Goal: Task Accomplishment & Management: Use online tool/utility

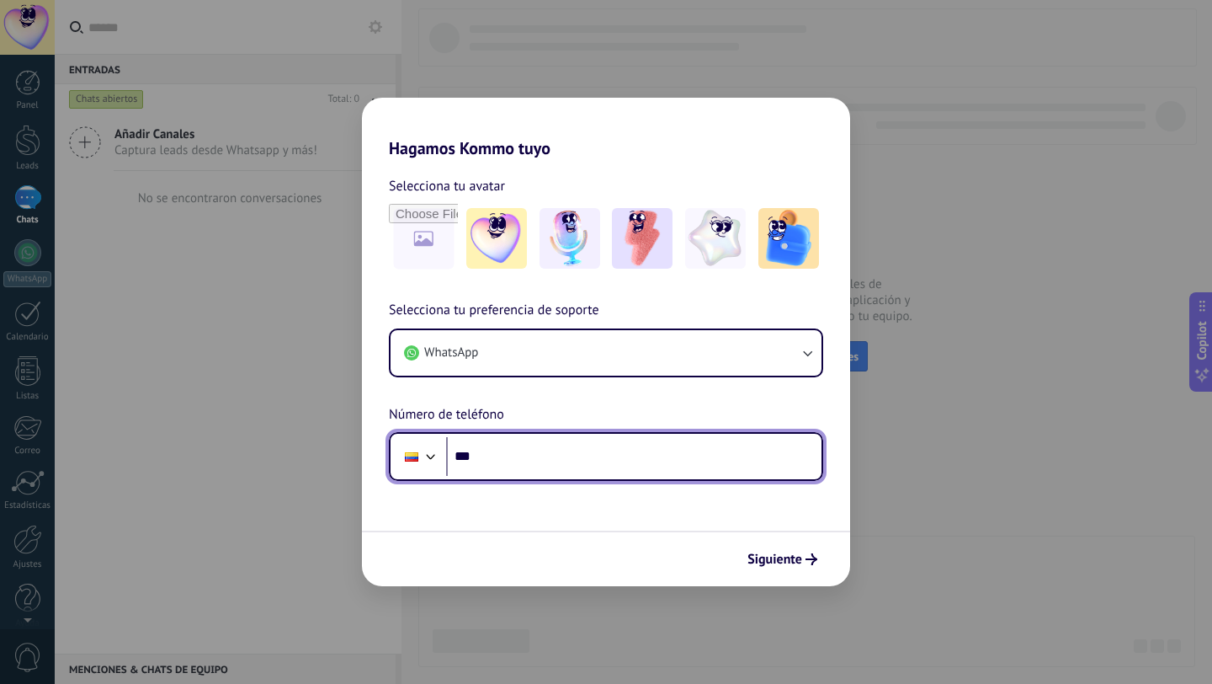
click at [495, 461] on input "***" at bounding box center [634, 456] width 376 height 39
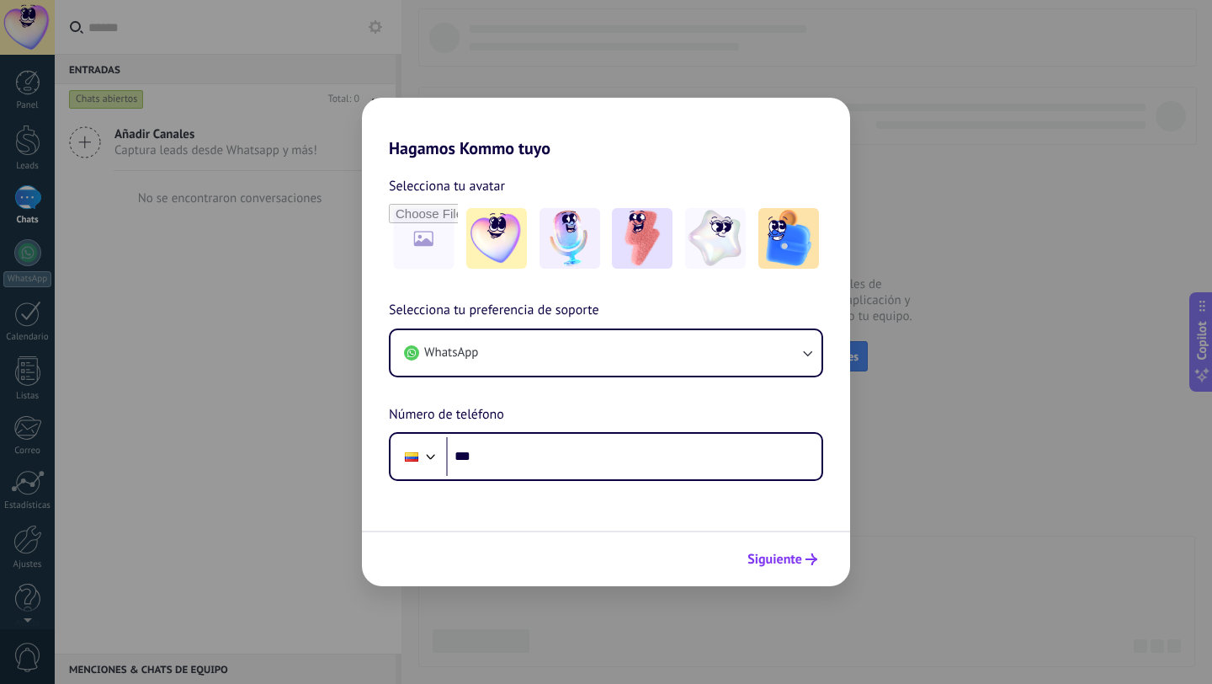
click at [791, 565] on span "Siguiente" at bounding box center [775, 559] width 55 height 12
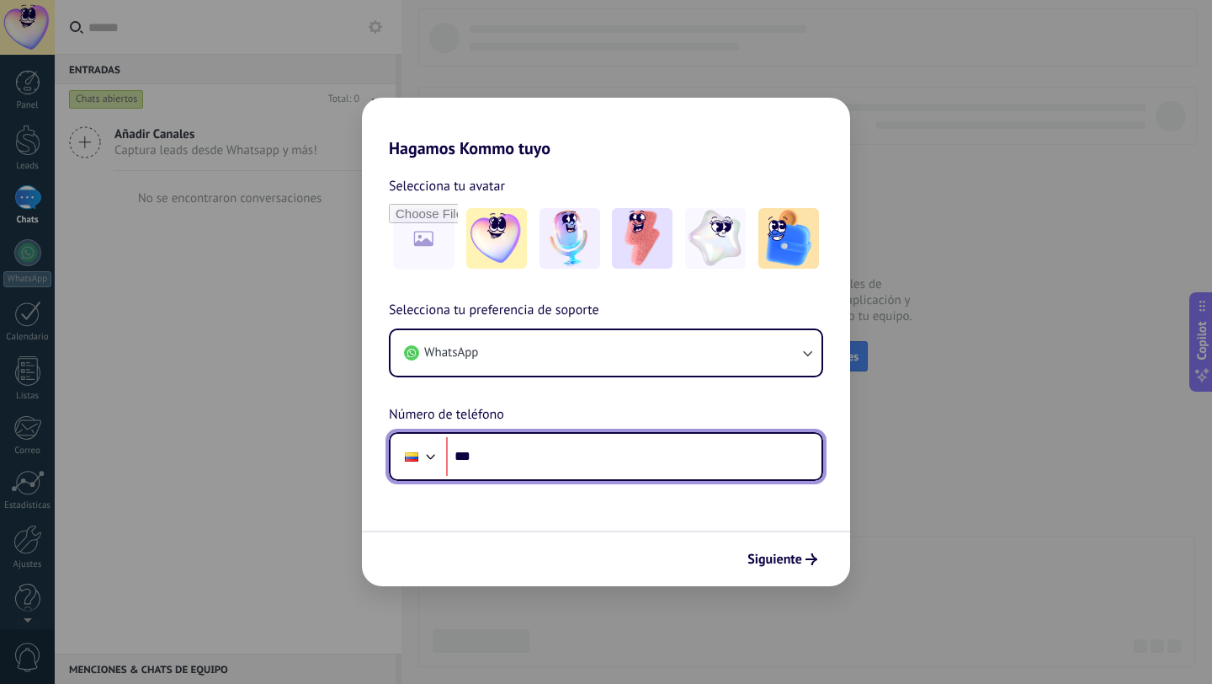
click at [546, 460] on input "***" at bounding box center [634, 456] width 376 height 39
click at [436, 454] on div at bounding box center [431, 455] width 20 height 20
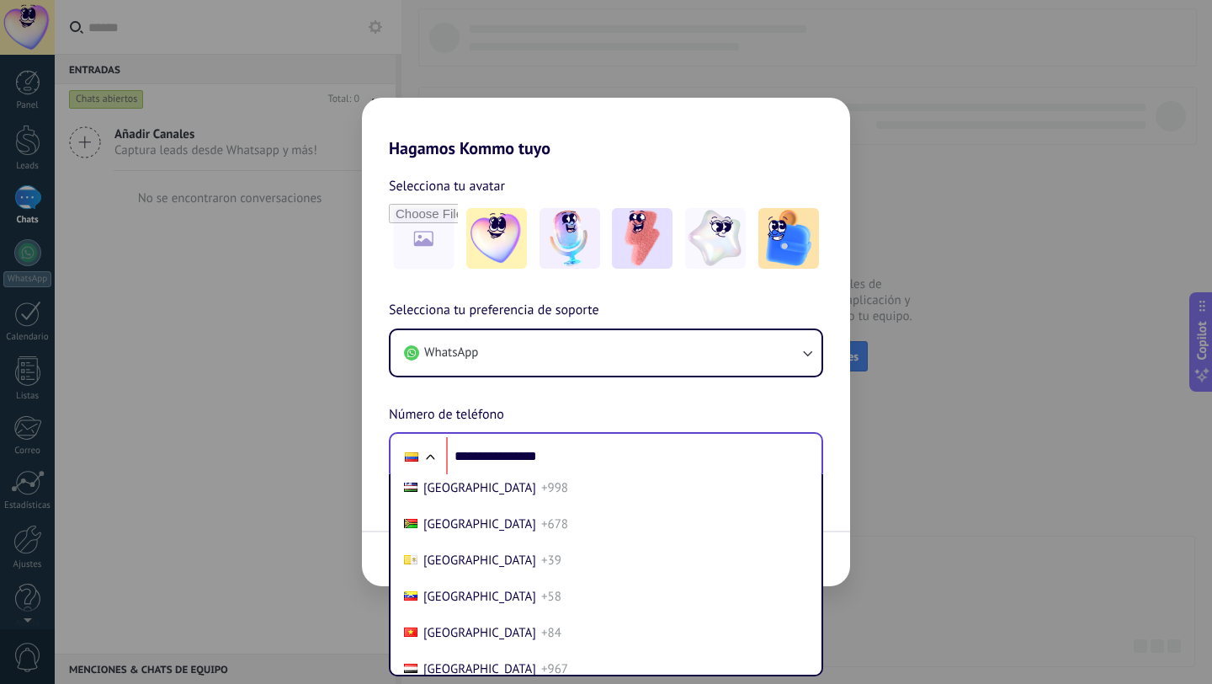
scroll to position [7340, 0]
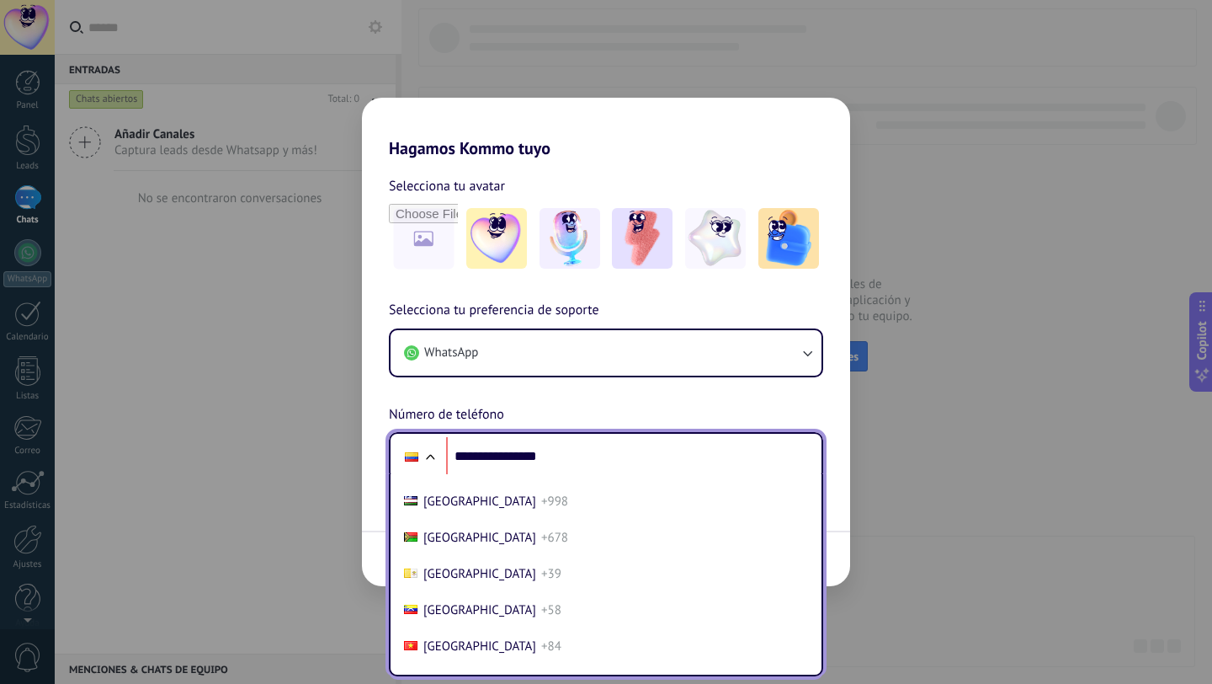
click at [541, 437] on span "+1" at bounding box center [547, 429] width 13 height 16
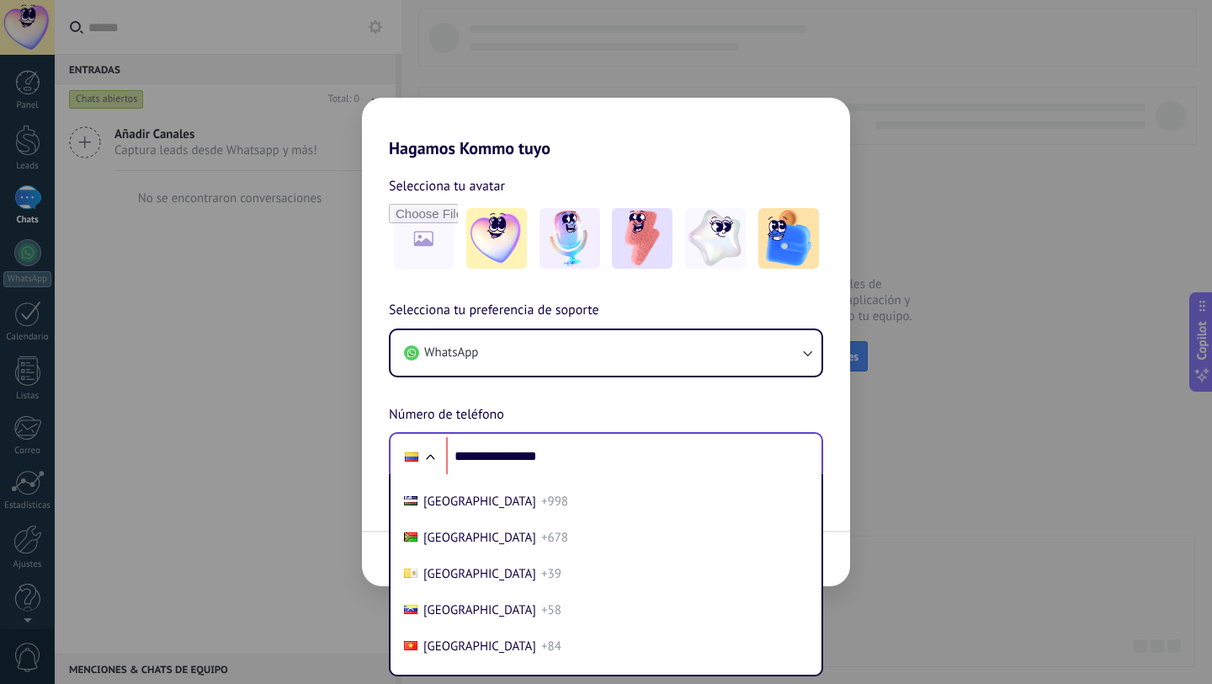
type input "**********"
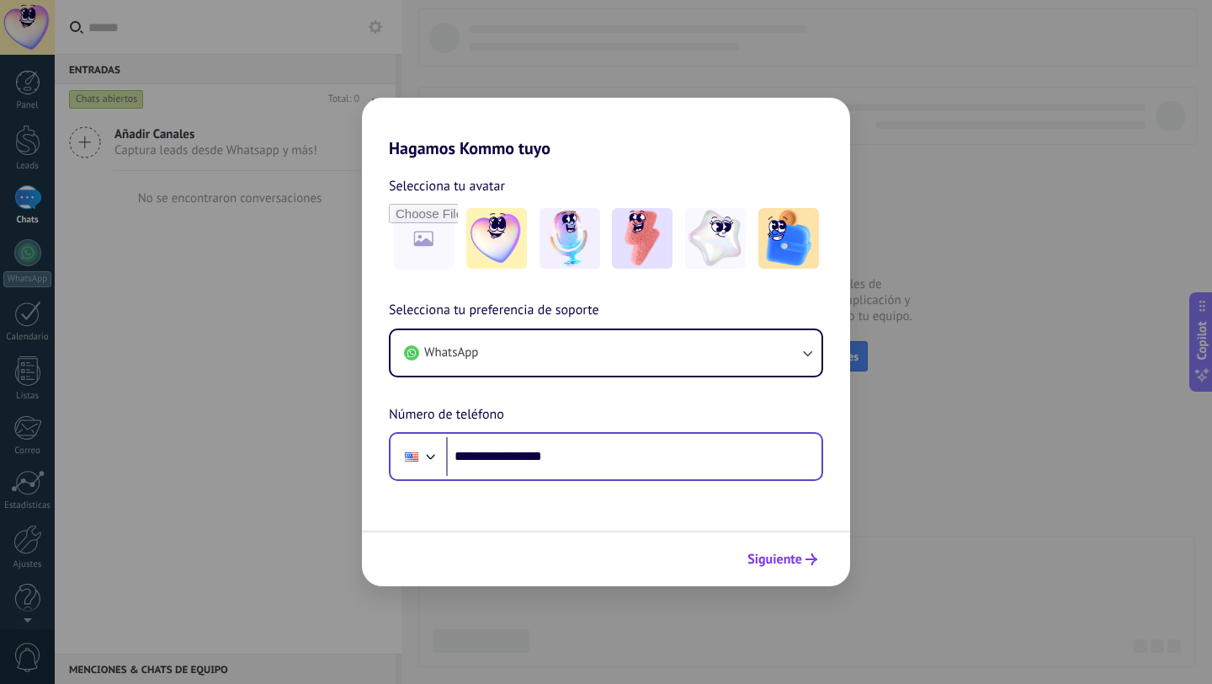
click at [787, 563] on span "Siguiente" at bounding box center [775, 559] width 55 height 12
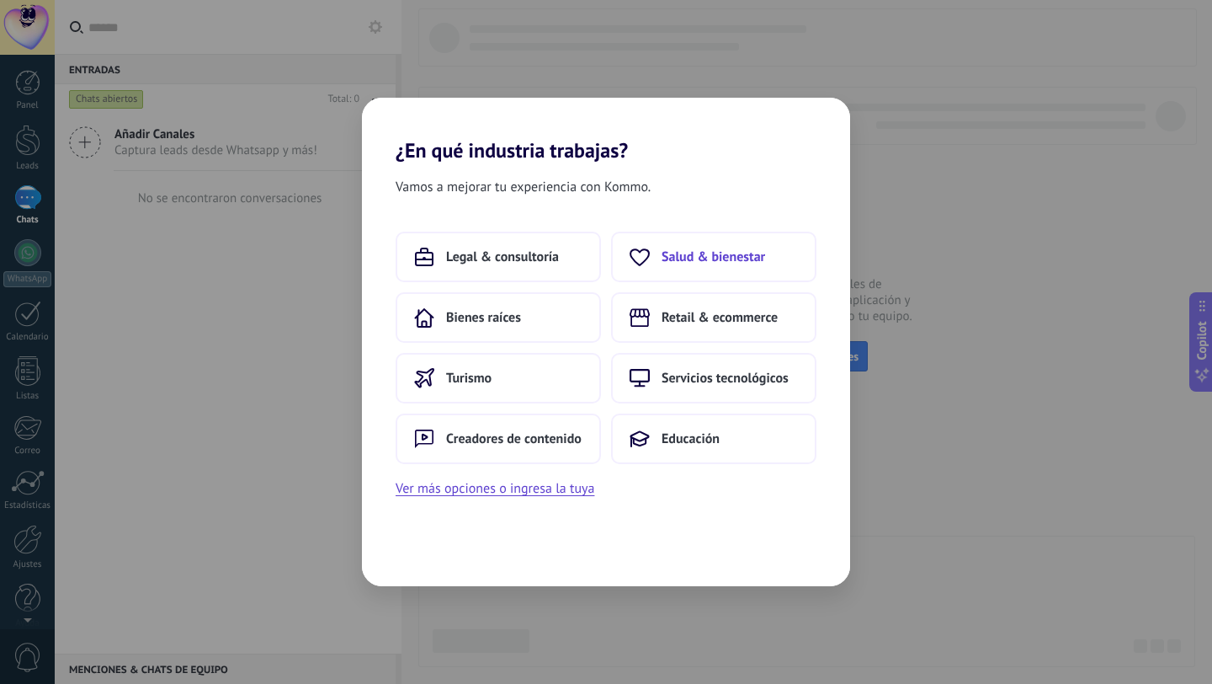
click at [734, 266] on button "Salud & bienestar" at bounding box center [713, 257] width 205 height 51
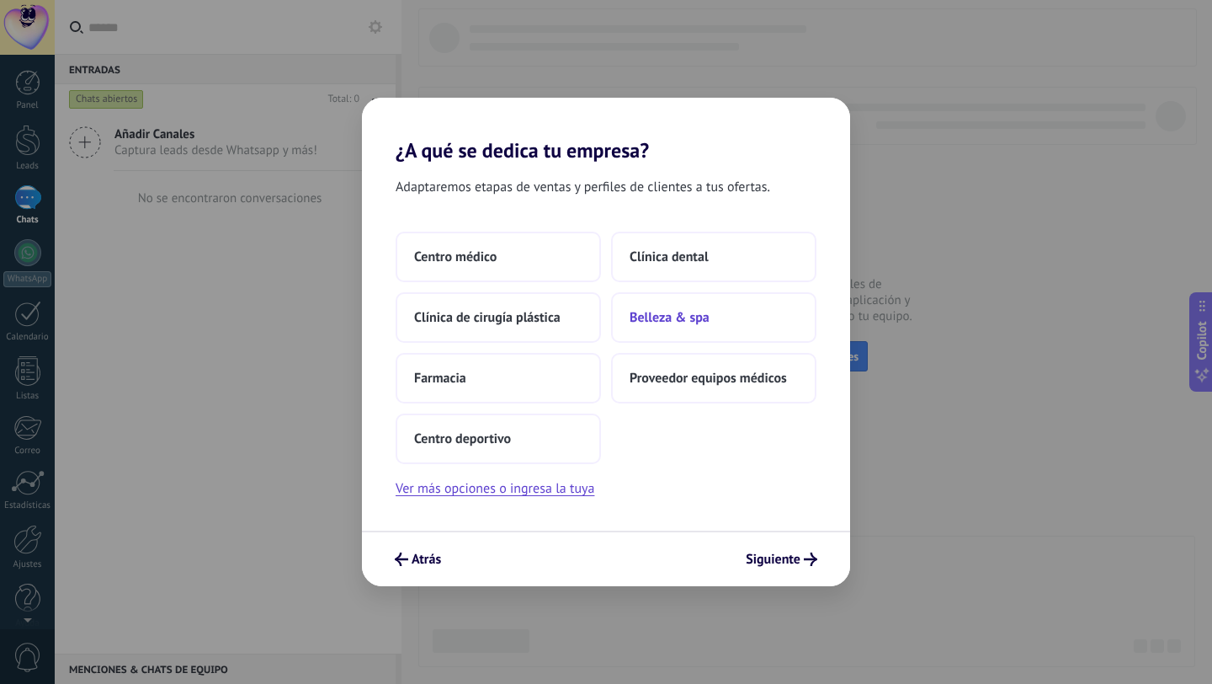
click at [689, 312] on span "Belleza & spa" at bounding box center [670, 317] width 80 height 17
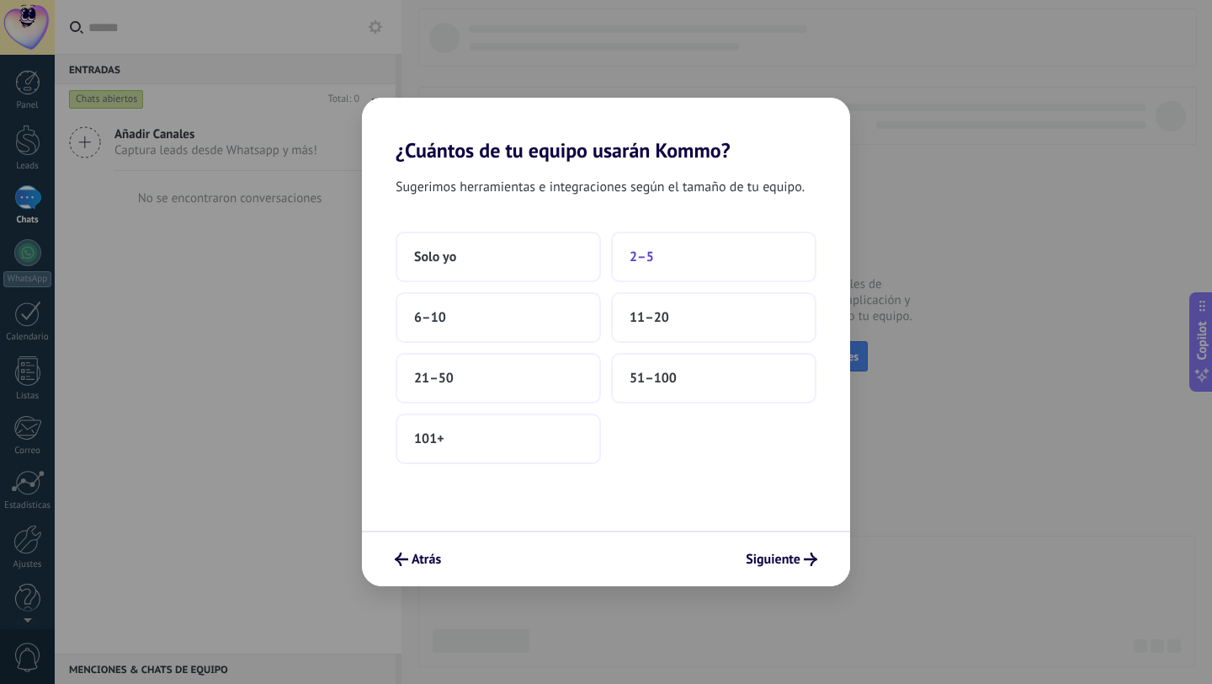
click at [680, 257] on button "2–5" at bounding box center [713, 257] width 205 height 51
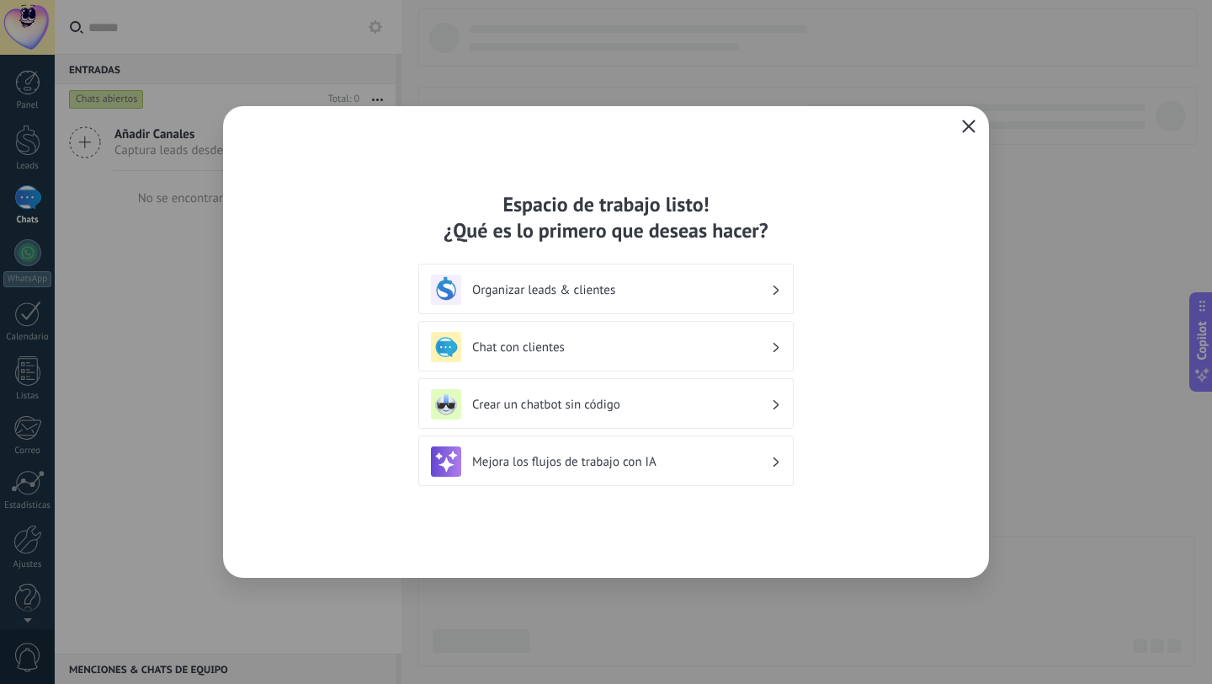
click at [972, 124] on icon "button" at bounding box center [968, 126] width 13 height 13
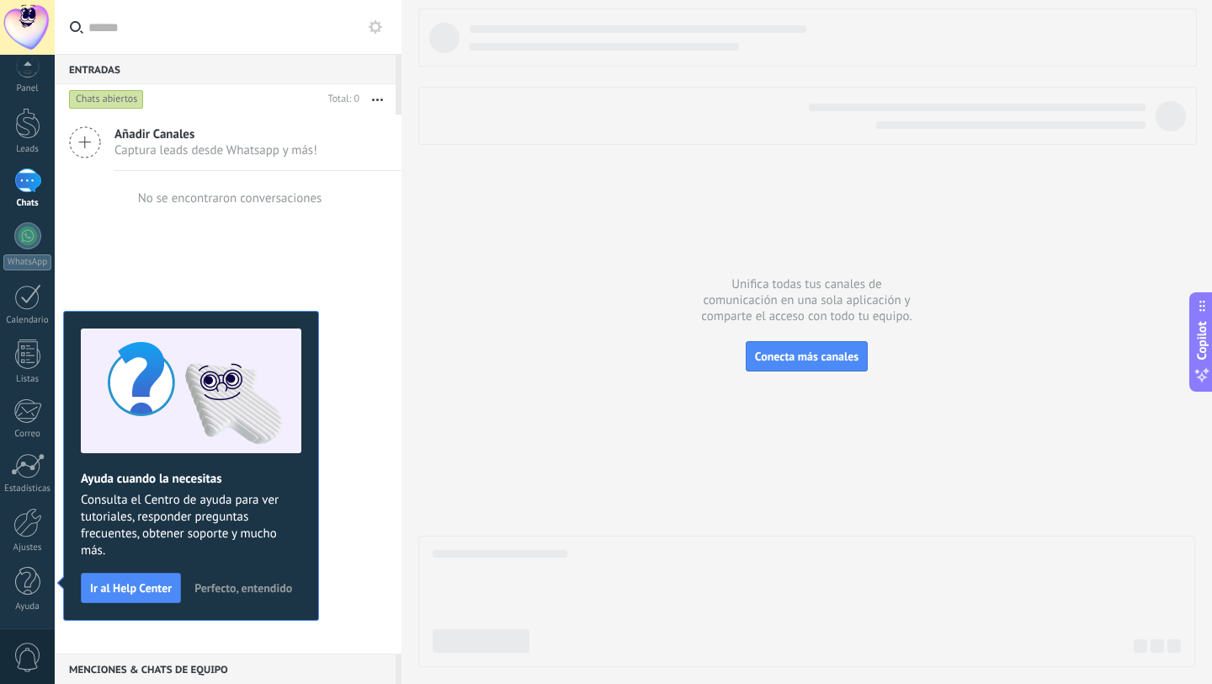
scroll to position [0, 0]
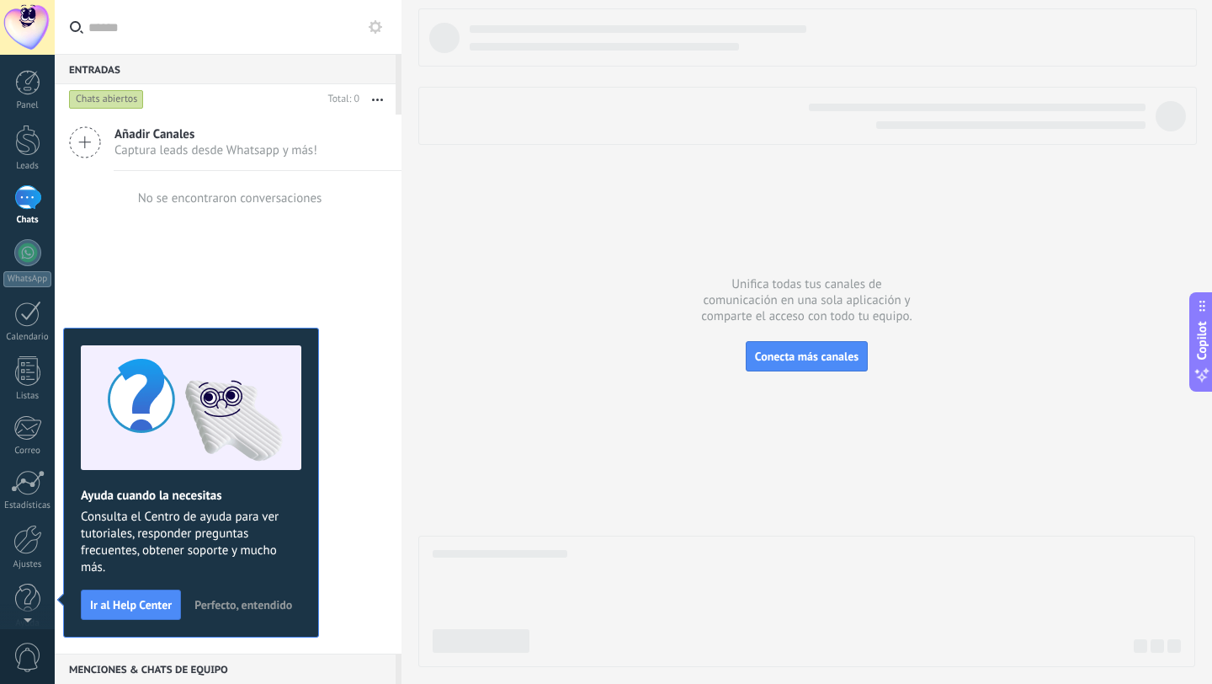
click at [245, 601] on span "Perfecto, entendido" at bounding box center [243, 605] width 98 height 12
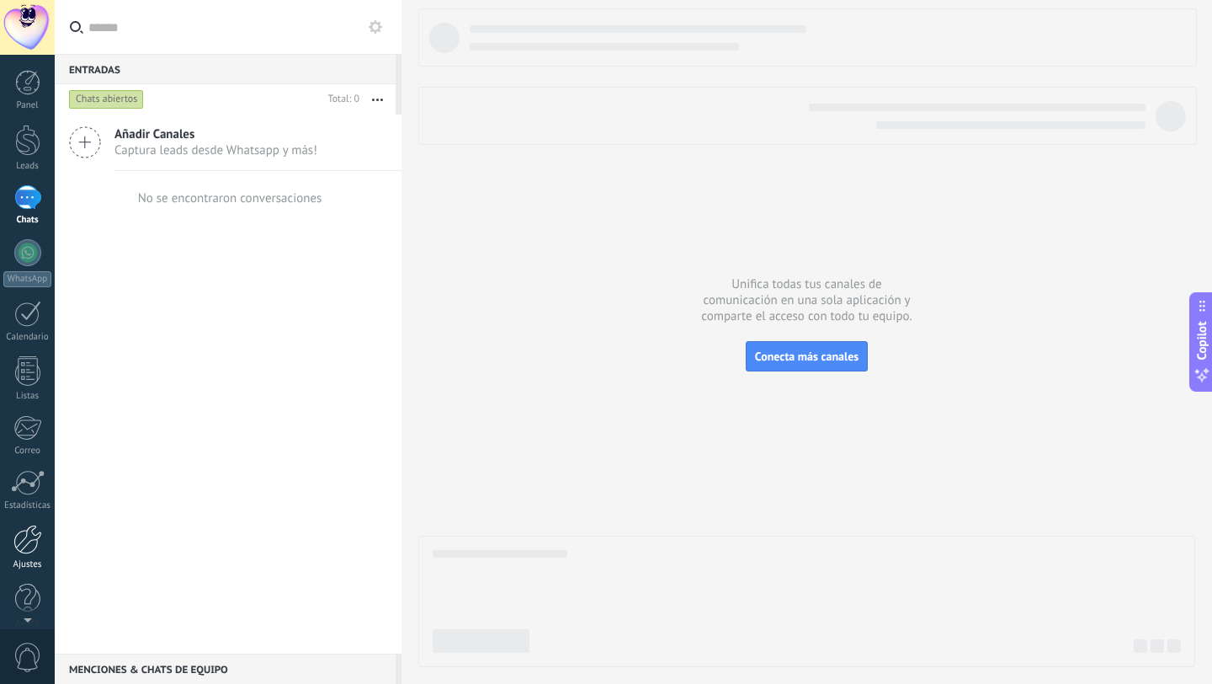
click at [18, 543] on div at bounding box center [27, 539] width 29 height 29
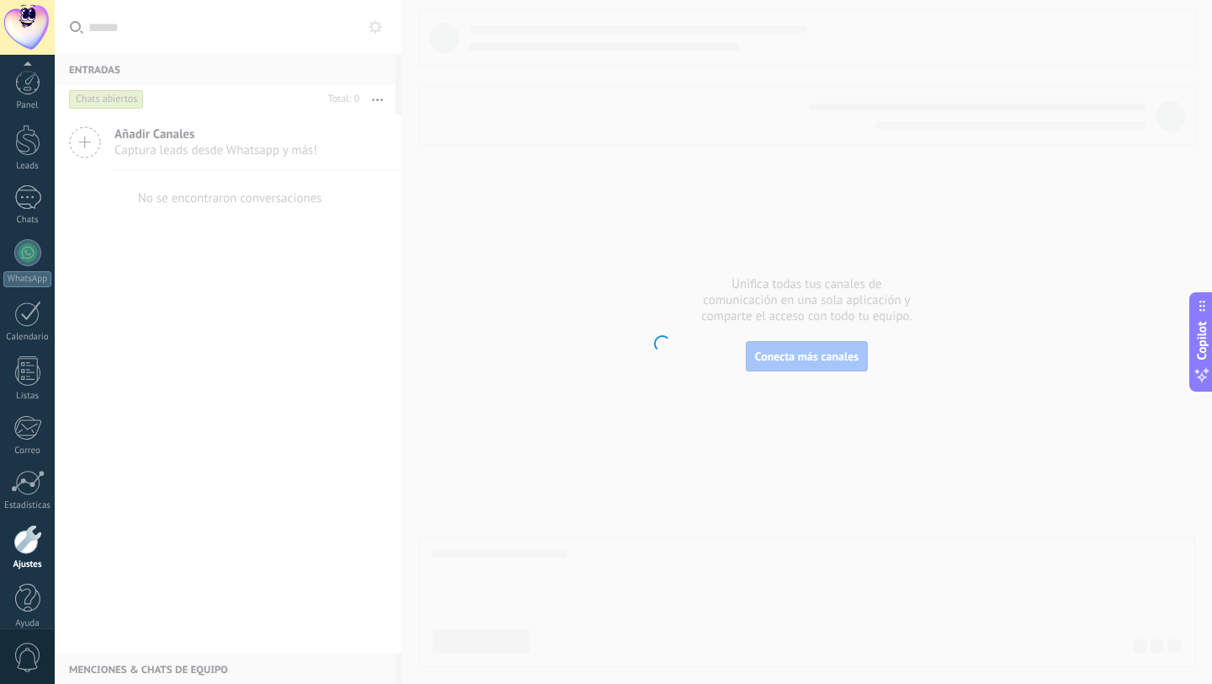
scroll to position [17, 0]
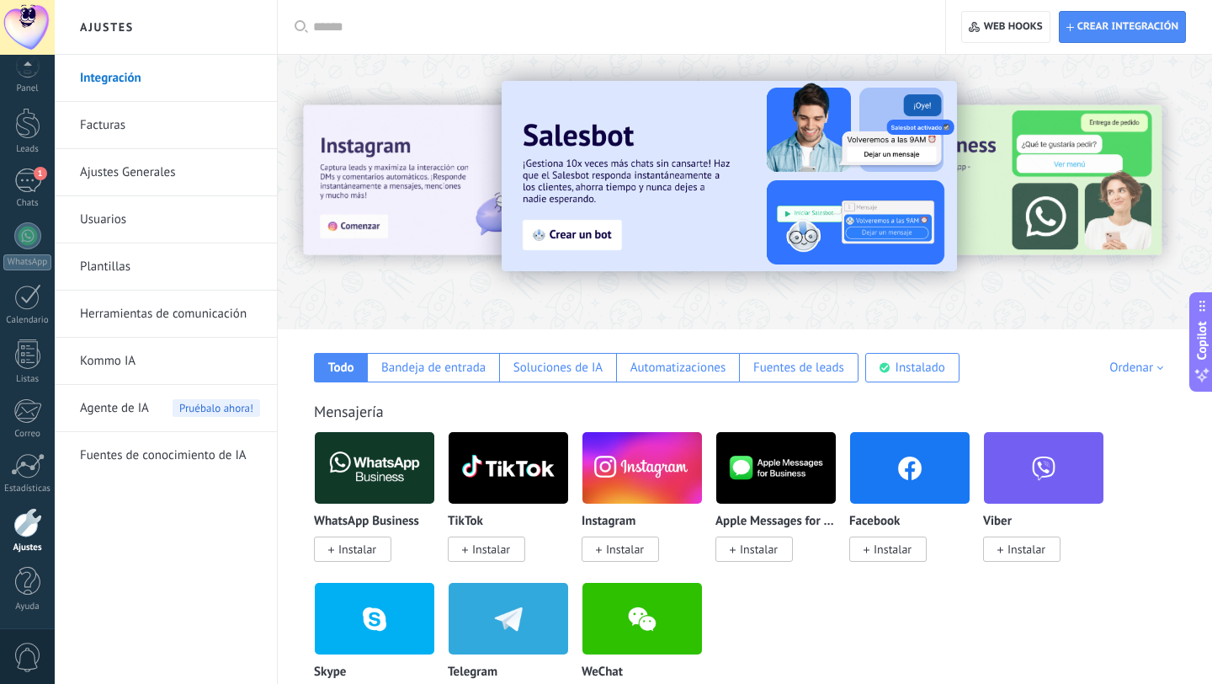
click at [24, 528] on div at bounding box center [27, 522] width 29 height 29
click at [143, 77] on link "Integración" at bounding box center [170, 78] width 180 height 47
click at [332, 31] on input "text" at bounding box center [617, 28] width 609 height 18
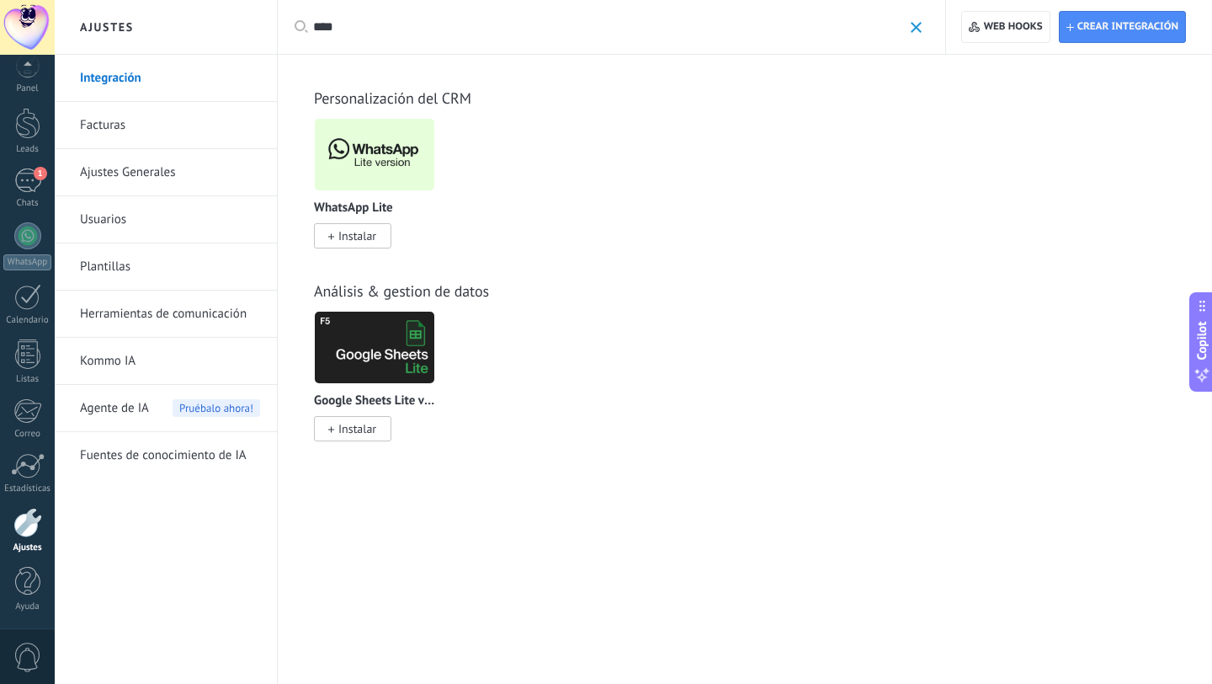
type input "****"
click at [354, 243] on span "Instalar" at bounding box center [357, 235] width 38 height 15
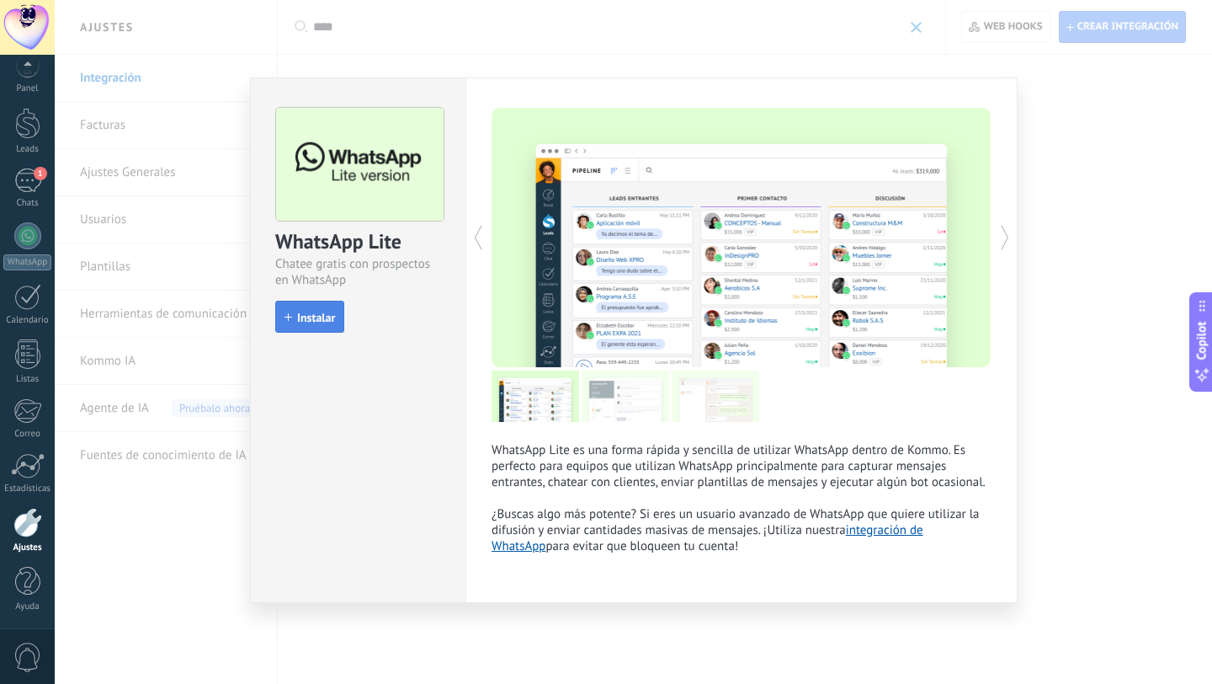
click at [306, 320] on span "Instalar" at bounding box center [316, 318] width 38 height 12
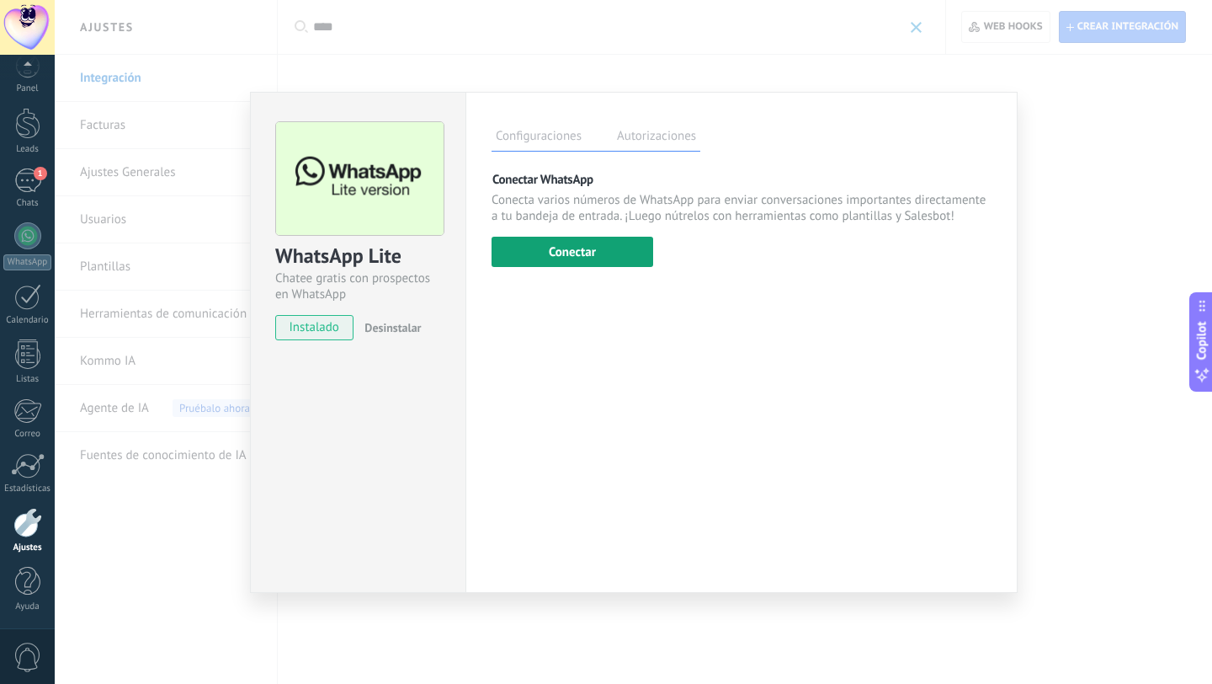
click at [550, 255] on button "Conectar" at bounding box center [573, 252] width 162 height 30
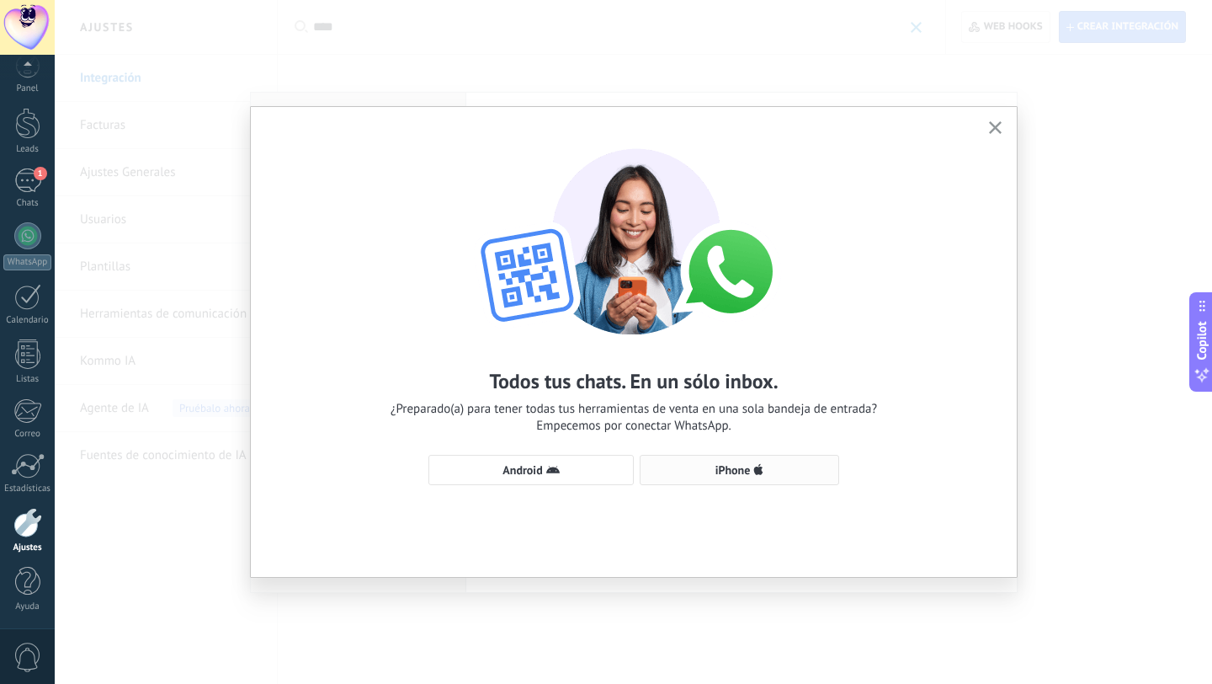
click at [733, 459] on button "iPhone" at bounding box center [740, 470] width 200 height 30
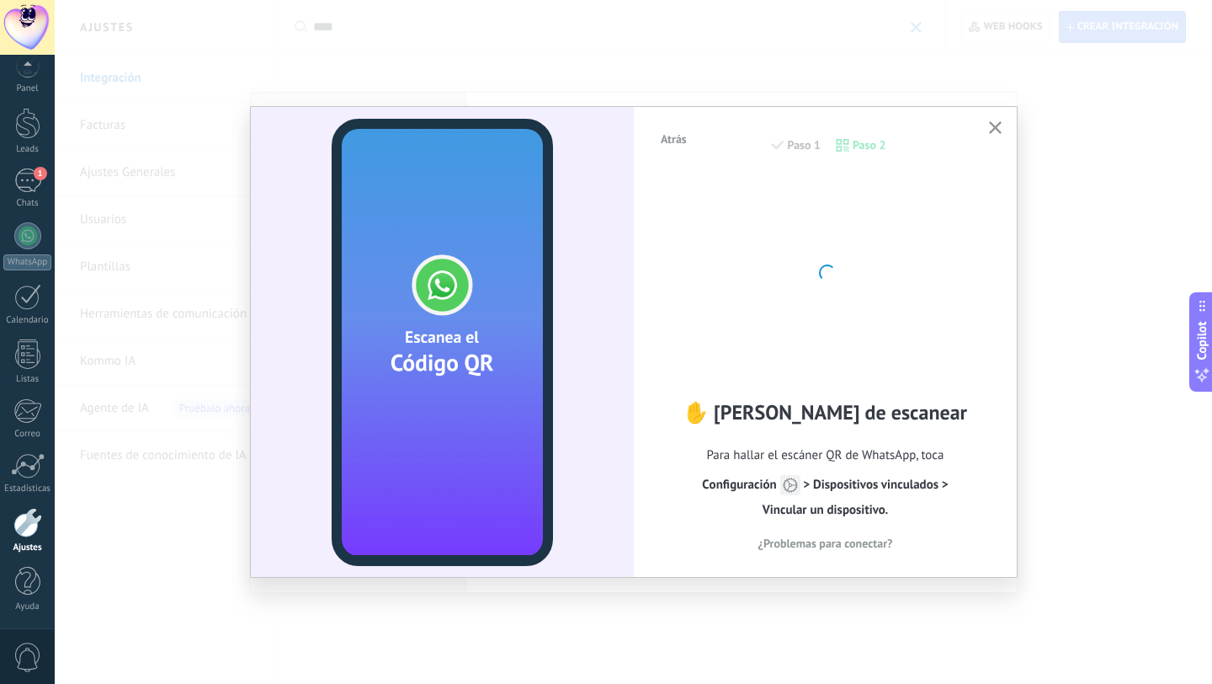
click at [994, 126] on use "button" at bounding box center [995, 127] width 13 height 13
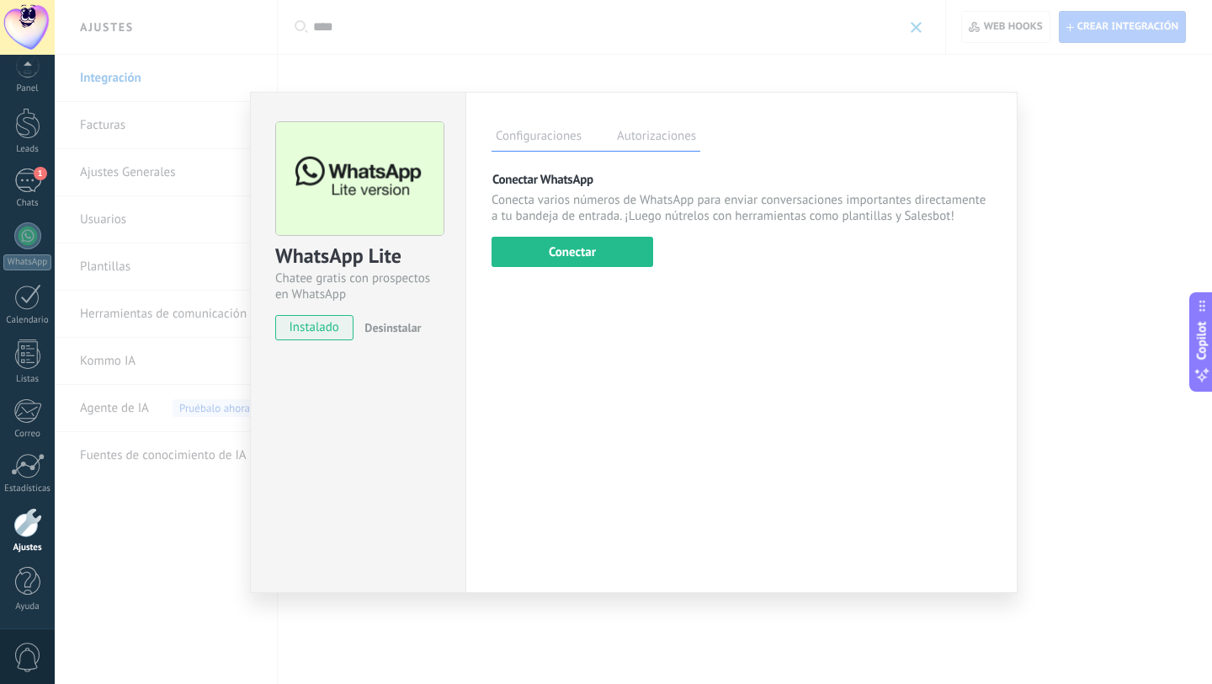
click at [191, 546] on div "WhatsApp Lite Chatee gratis con prospectos en WhatsApp instalado Desinstalar Co…" at bounding box center [634, 342] width 1158 height 684
